Goal: Information Seeking & Learning: Compare options

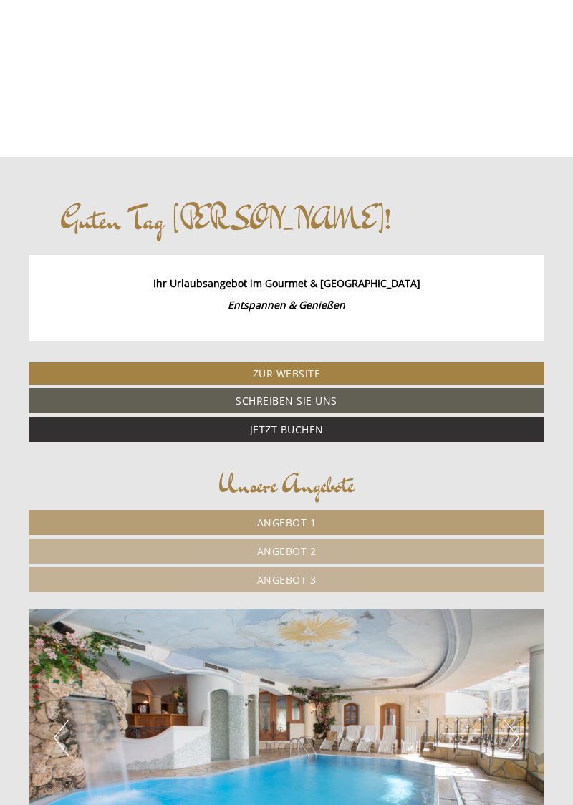
click at [292, 517] on span "Angebot 1" at bounding box center [286, 522] width 59 height 14
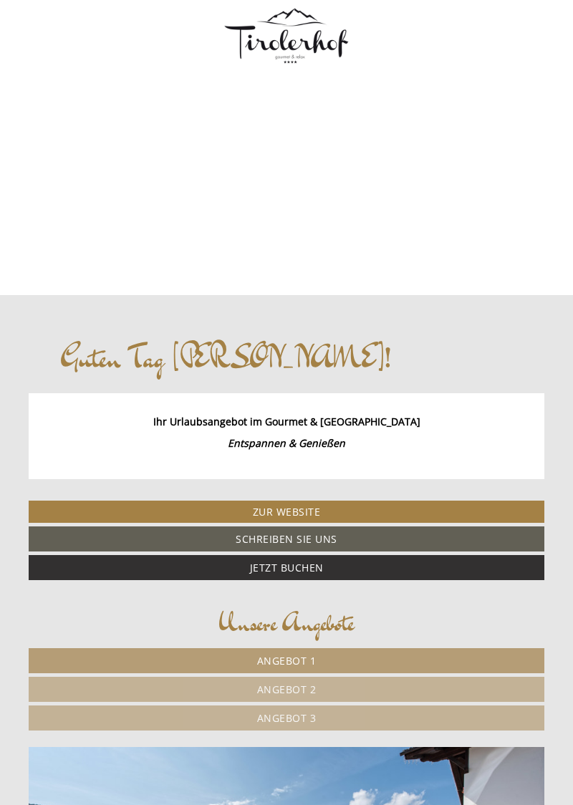
click at [288, 689] on span "Angebot 2" at bounding box center [286, 689] width 59 height 14
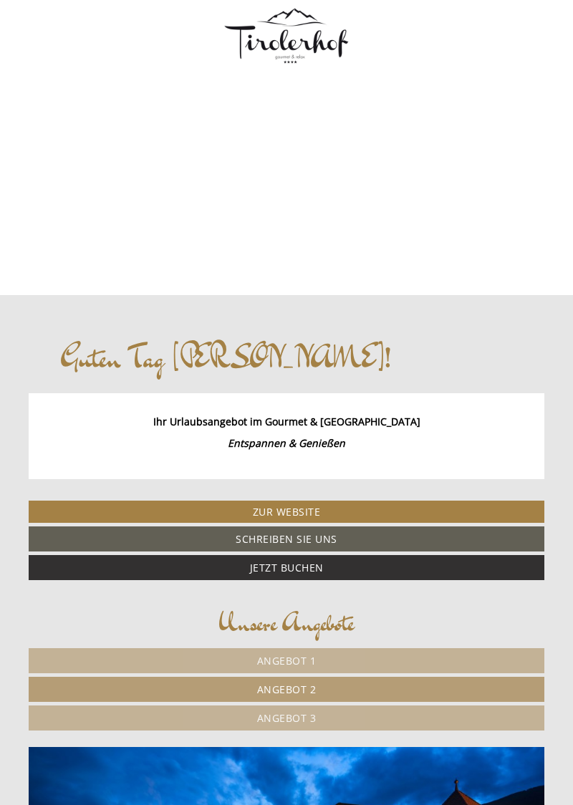
click at [301, 720] on span "Angebot 3" at bounding box center [286, 718] width 59 height 14
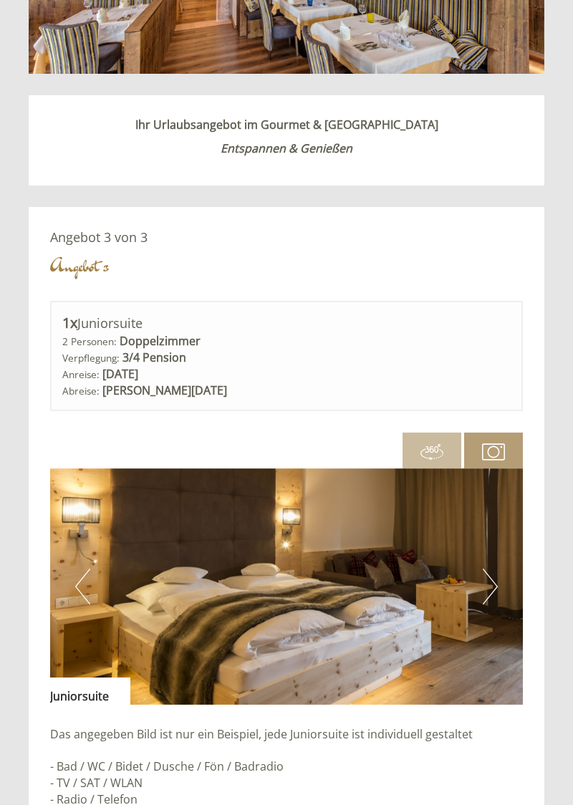
scroll to position [932, 0]
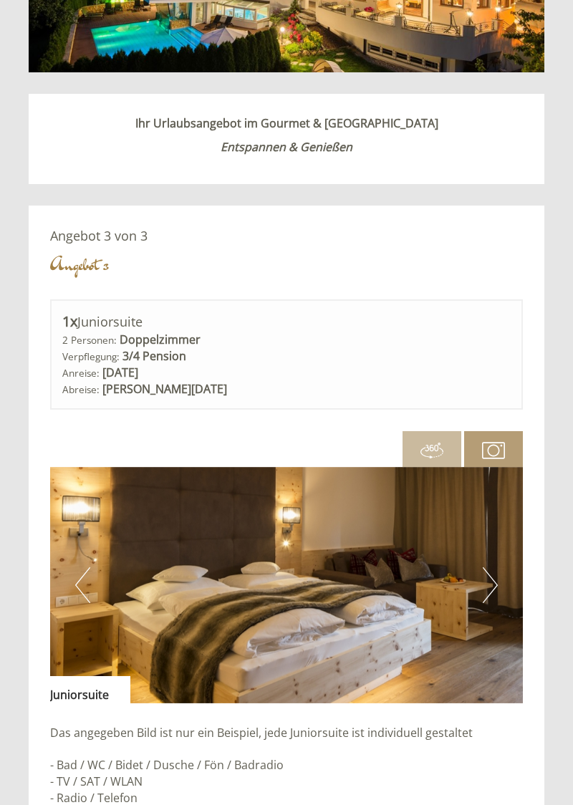
click at [490, 584] on button "Next" at bounding box center [490, 585] width 15 height 36
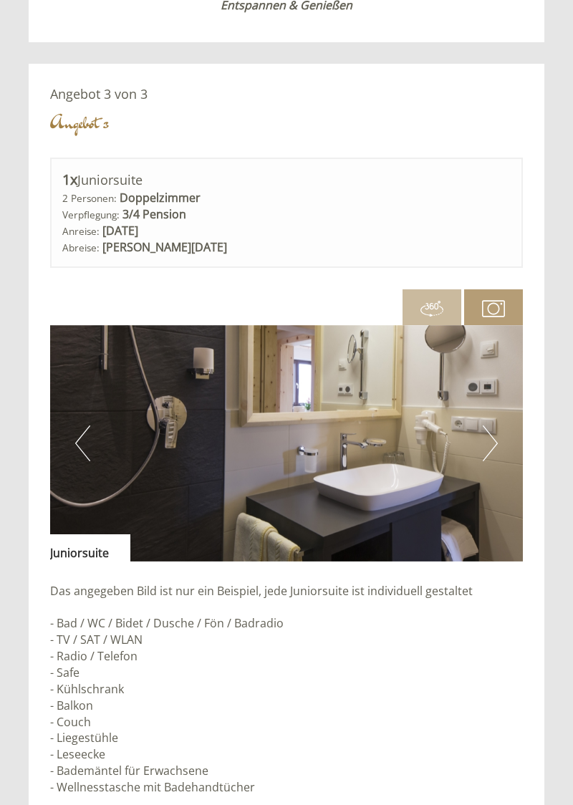
scroll to position [1075, 0]
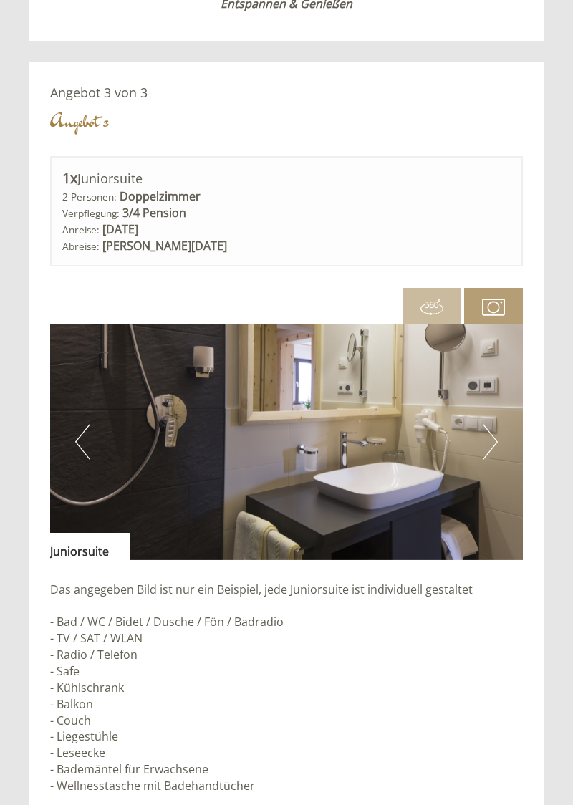
click at [484, 437] on button "Next" at bounding box center [490, 442] width 15 height 36
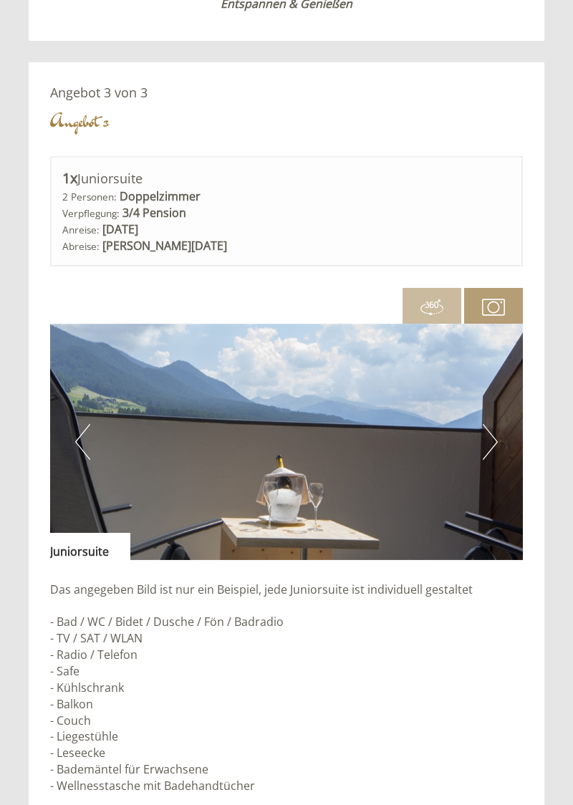
click at [488, 440] on button "Next" at bounding box center [490, 442] width 15 height 36
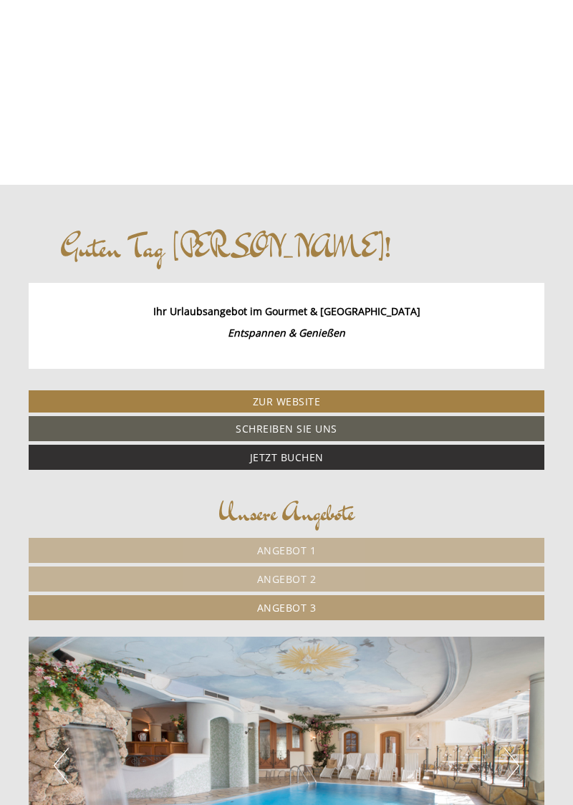
scroll to position [0, 0]
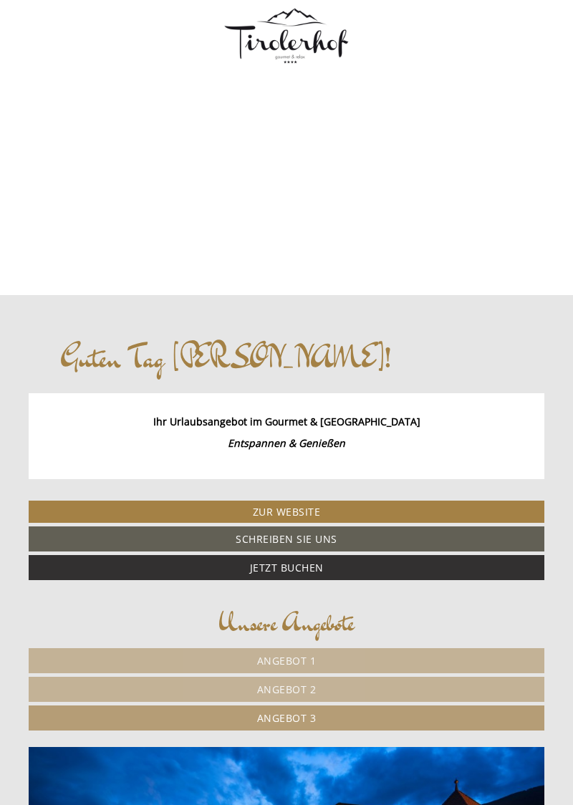
click at [291, 659] on span "Angebot 1" at bounding box center [286, 661] width 59 height 14
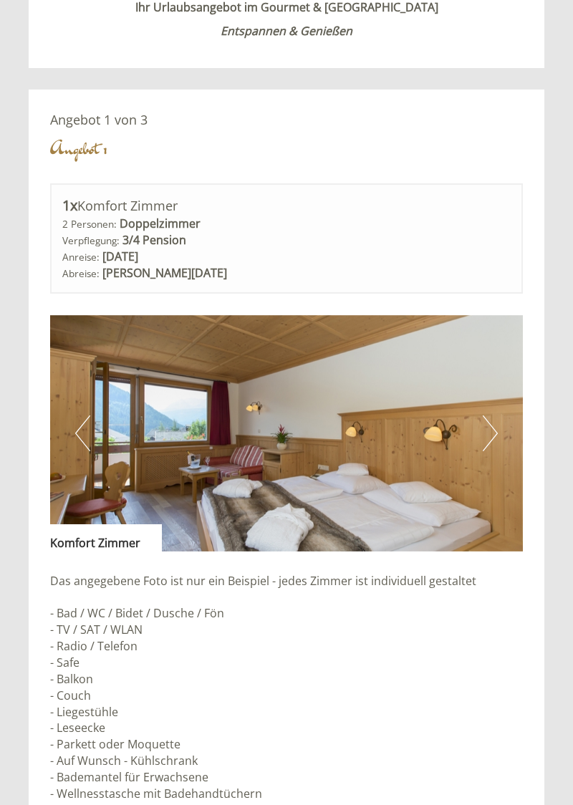
scroll to position [1052, 0]
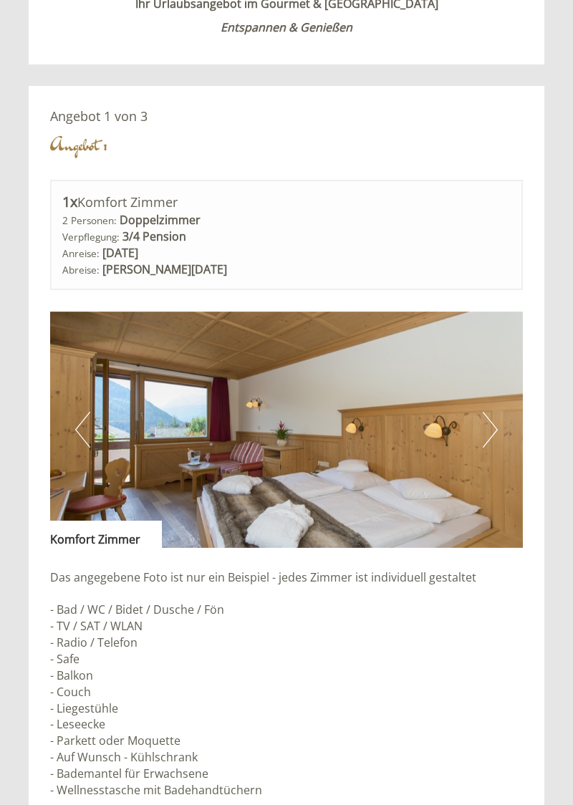
click at [490, 436] on button "Next" at bounding box center [490, 430] width 15 height 36
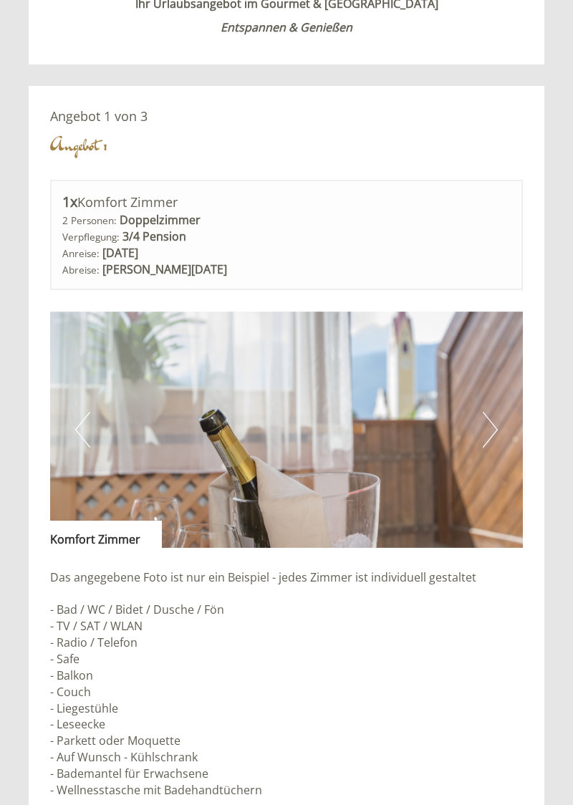
click at [485, 428] on button "Next" at bounding box center [490, 430] width 15 height 36
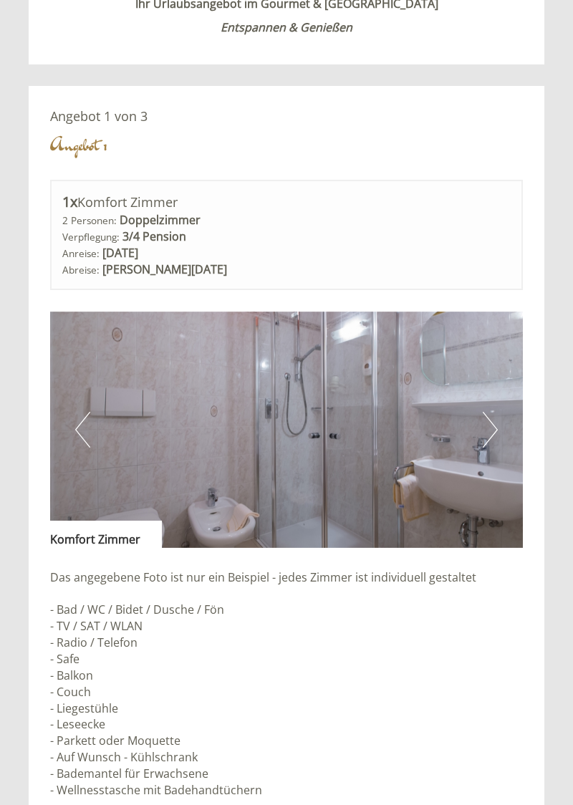
click at [490, 431] on button "Next" at bounding box center [490, 430] width 15 height 36
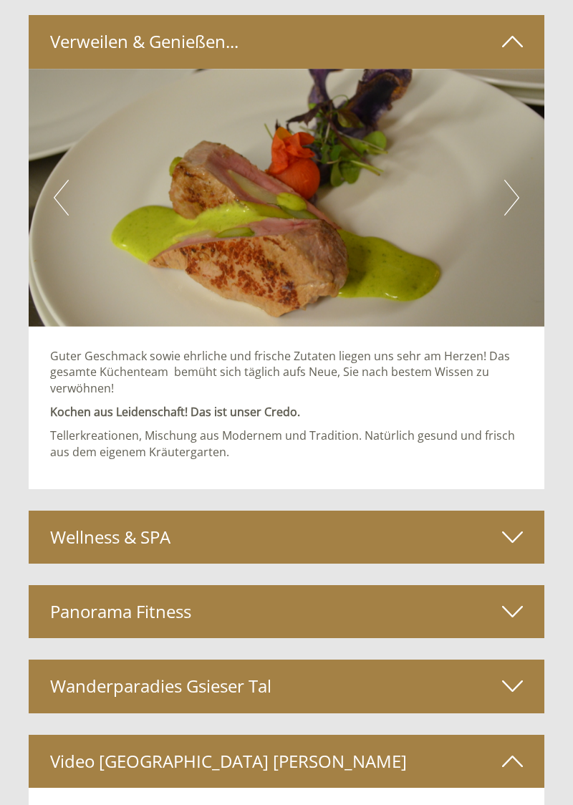
scroll to position [2740, 0]
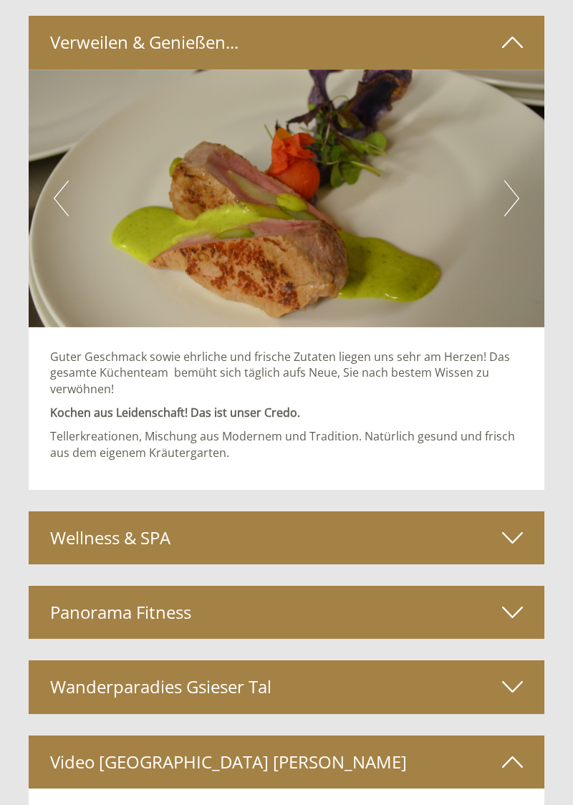
click at [515, 535] on icon at bounding box center [512, 537] width 21 height 24
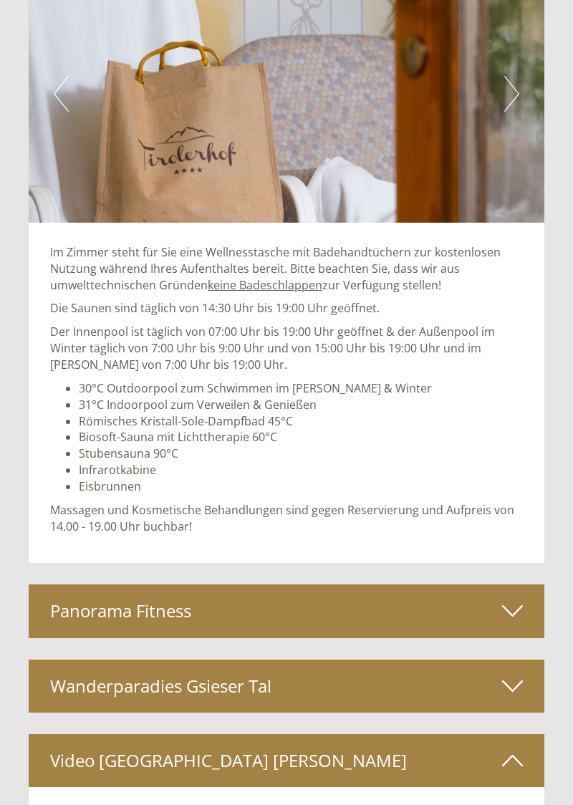
scroll to position [3340, 0]
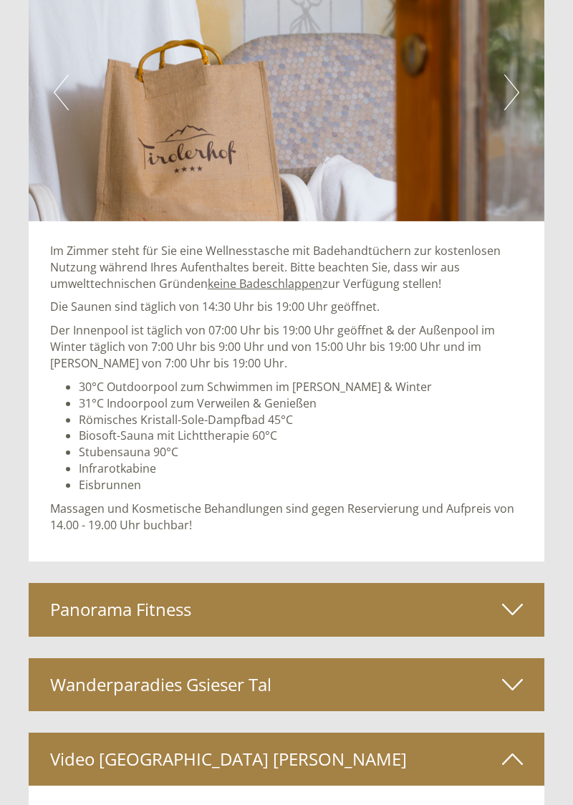
click at [517, 609] on icon at bounding box center [512, 609] width 21 height 24
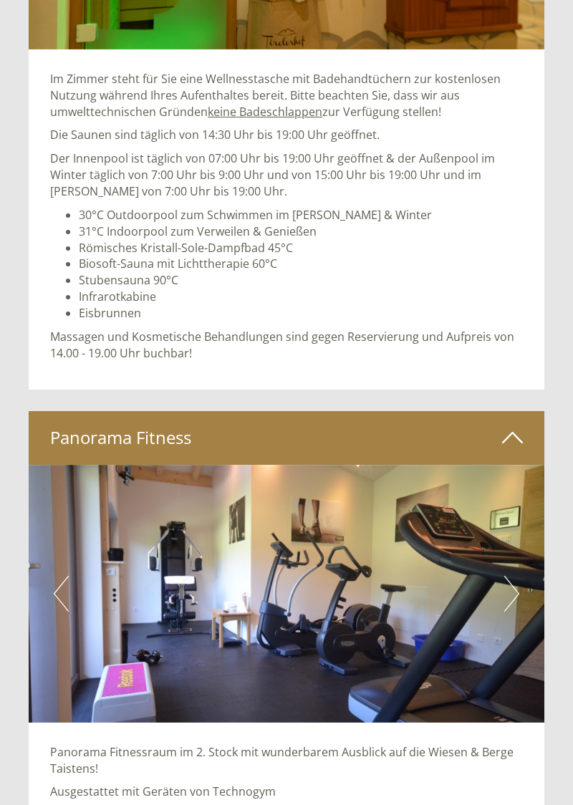
scroll to position [3512, 0]
click at [513, 592] on button "Next" at bounding box center [511, 594] width 15 height 36
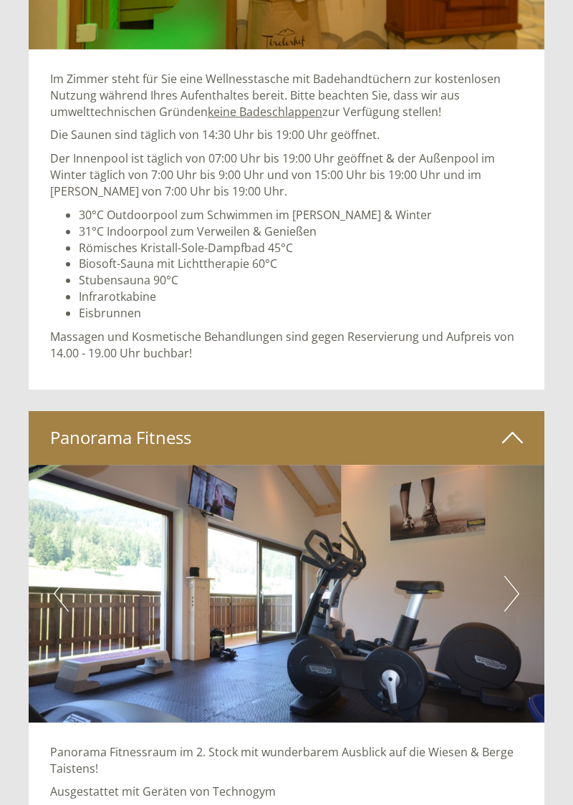
click at [510, 590] on button "Next" at bounding box center [511, 594] width 15 height 36
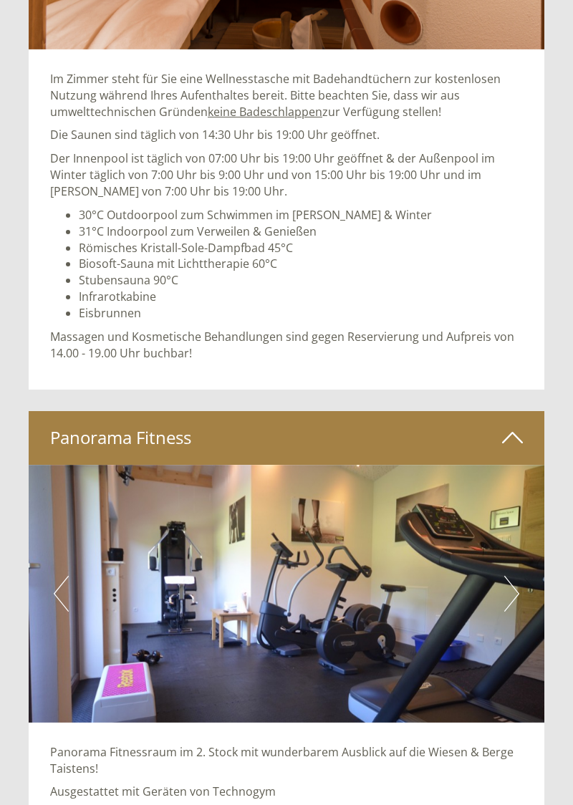
click at [515, 594] on button "Next" at bounding box center [511, 594] width 15 height 36
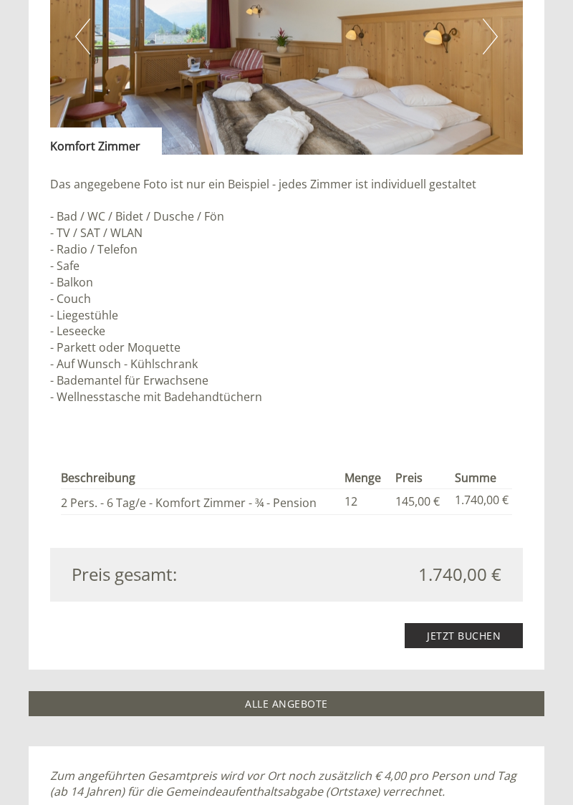
scroll to position [1446, 0]
